Goal: Ask a question

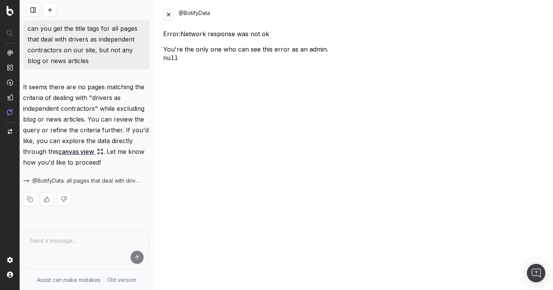
click at [167, 17] on button at bounding box center [168, 14] width 11 height 11
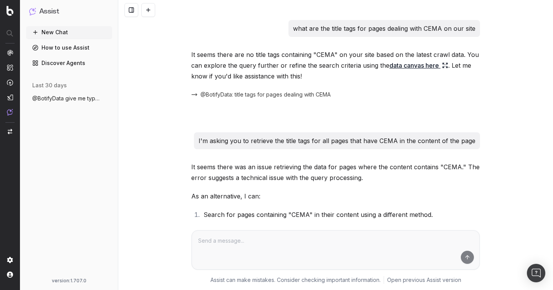
scroll to position [1698, 0]
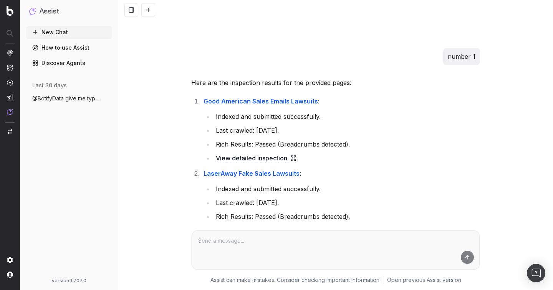
scroll to position [791, 0]
